Goal: Book appointment/travel/reservation

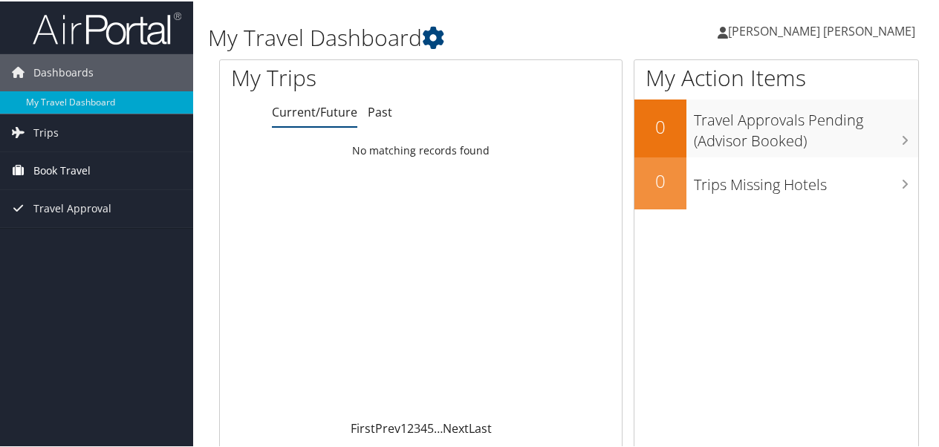
click at [68, 166] on span "Book Travel" at bounding box center [61, 169] width 57 height 37
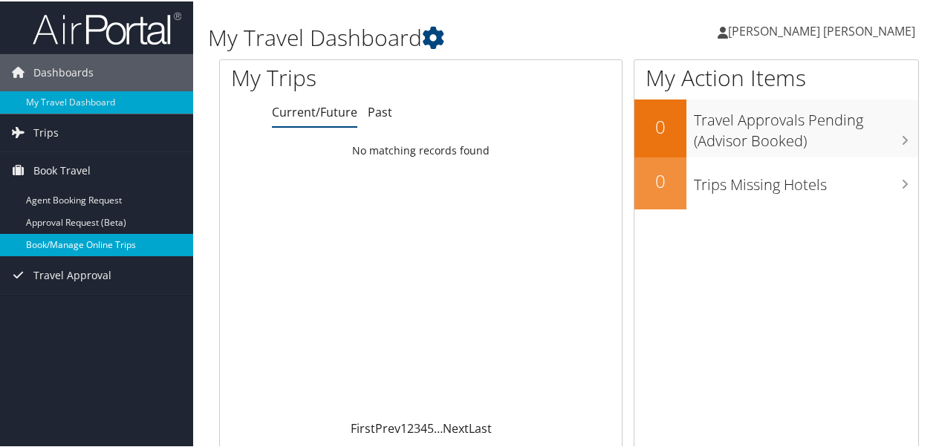
click at [103, 248] on link "Book/Manage Online Trips" at bounding box center [96, 244] width 193 height 22
